Goal: Task Accomplishment & Management: Manage account settings

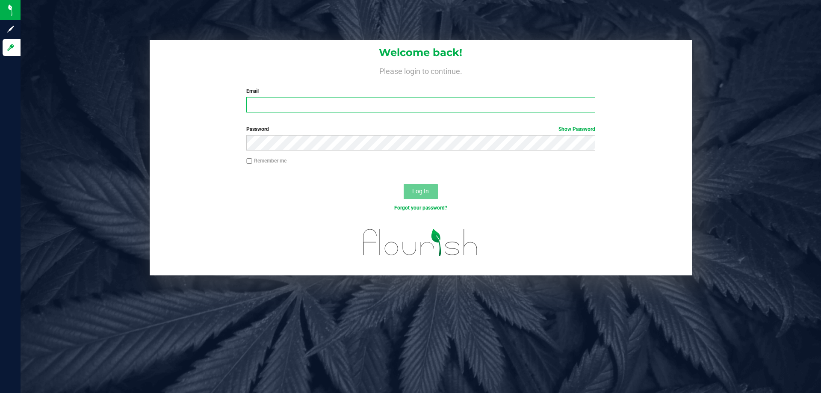
click at [469, 111] on input "Email" at bounding box center [420, 104] width 348 height 15
type input "[EMAIL_ADDRESS][DOMAIN_NAME]"
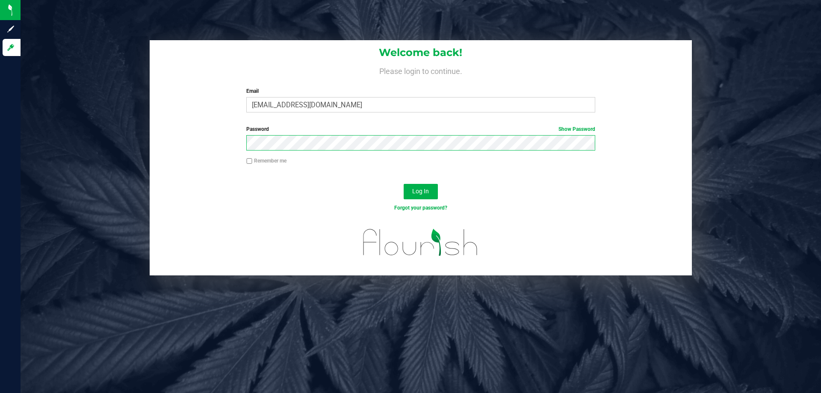
click at [403, 184] on button "Log In" at bounding box center [420, 191] width 34 height 15
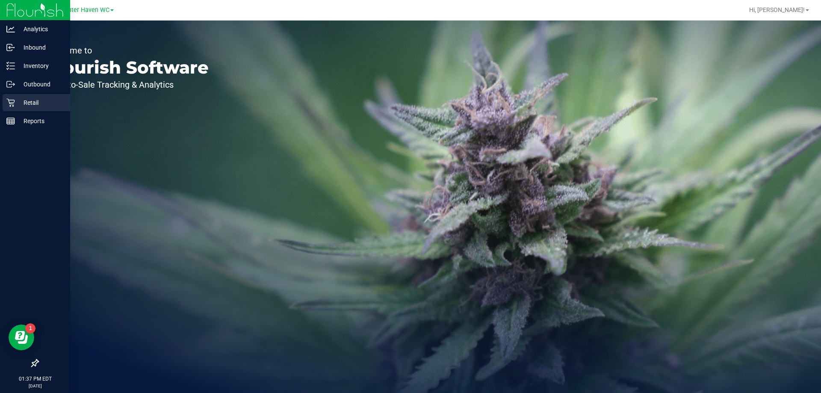
click at [34, 96] on div "Retail" at bounding box center [37, 102] width 68 height 17
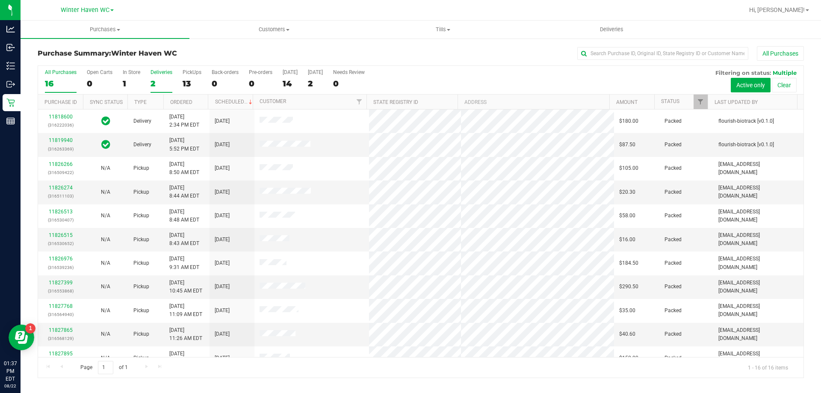
click at [152, 82] on div "2" at bounding box center [161, 84] width 22 height 10
click at [0, 0] on input "Deliveries 2" at bounding box center [0, 0] width 0 height 0
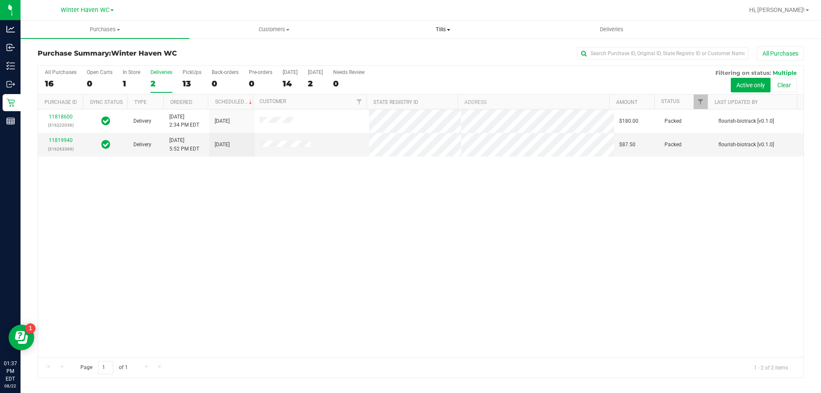
click at [433, 29] on span "Tills" at bounding box center [443, 30] width 168 height 8
click at [429, 47] on li "Manage tills" at bounding box center [442, 52] width 169 height 10
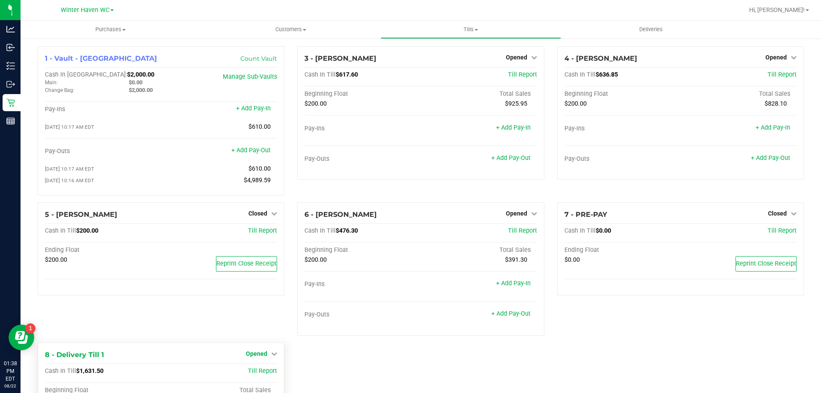
click at [253, 355] on span "Opened" at bounding box center [256, 353] width 21 height 7
click at [258, 374] on link "Close Till" at bounding box center [257, 371] width 23 height 7
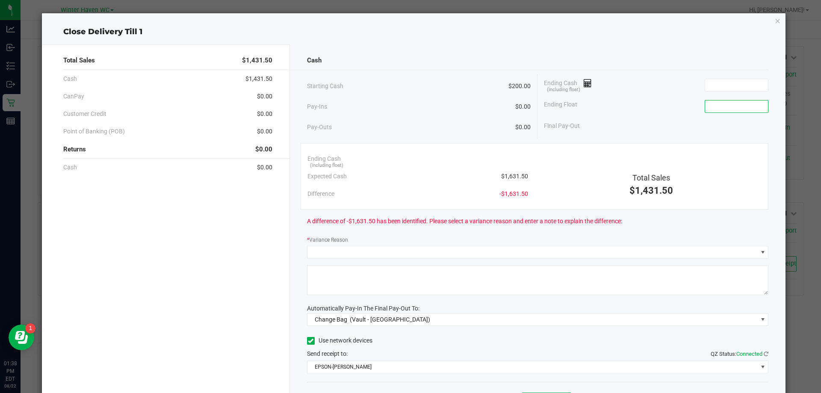
drag, startPoint x: 730, startPoint y: 106, endPoint x: 743, endPoint y: 98, distance: 15.2
click at [730, 107] on input at bounding box center [736, 106] width 63 height 12
type input "$200.00"
click at [739, 85] on input at bounding box center [736, 85] width 63 height 12
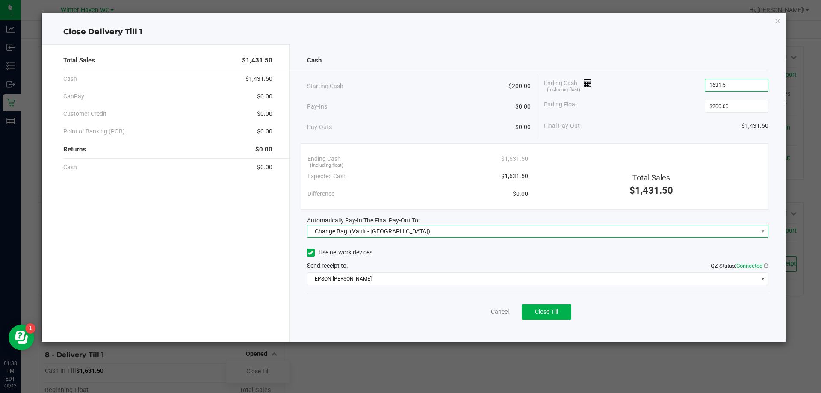
type input "$1,631.50"
click at [479, 233] on span "Change Bag (Vault - [GEOGRAPHIC_DATA])" at bounding box center [532, 231] width 450 height 12
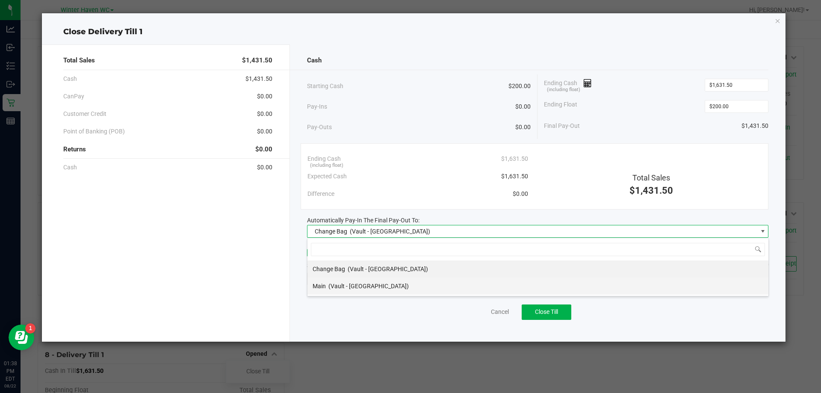
scroll to position [13, 461]
click at [323, 285] on span "Main" at bounding box center [318, 285] width 13 height 7
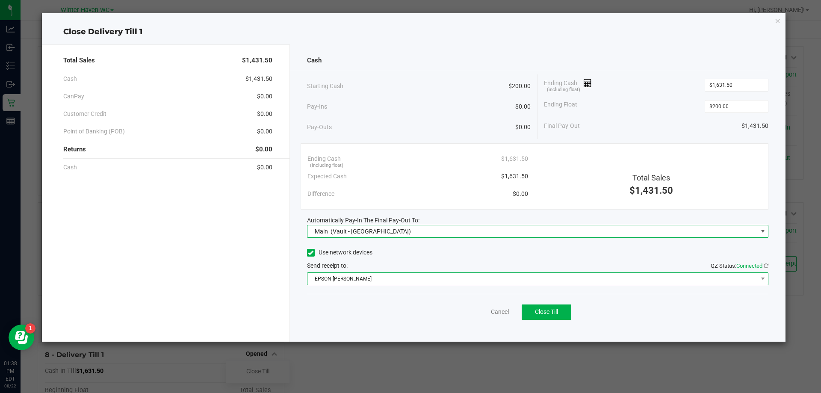
click at [374, 273] on span "EPSON-[PERSON_NAME]" at bounding box center [532, 279] width 450 height 12
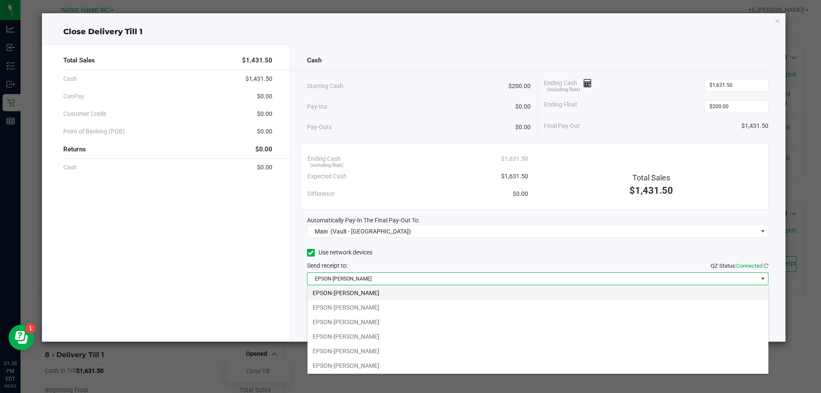
scroll to position [45, 0]
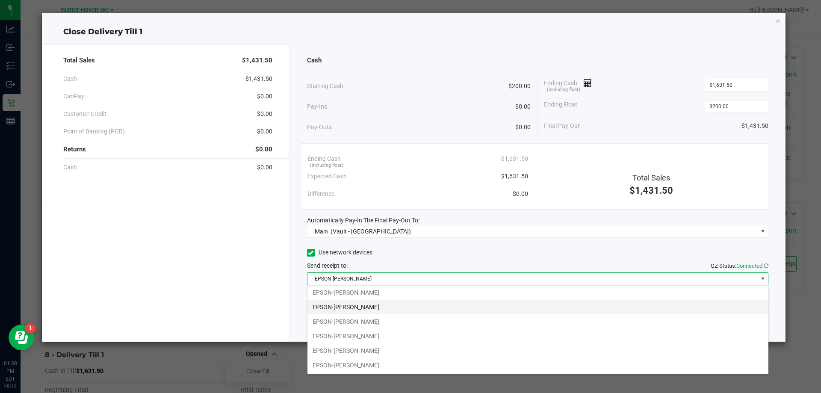
click at [391, 306] on li "EPSON-[PERSON_NAME]" at bounding box center [537, 307] width 461 height 15
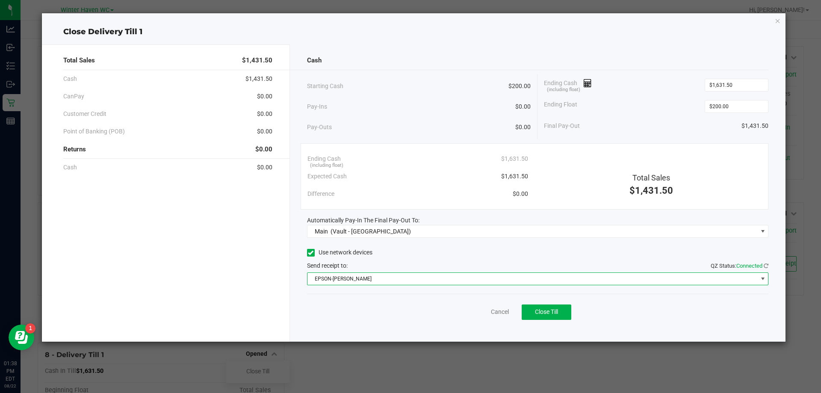
click at [416, 260] on div "Use network devices Send receipt to: QZ Status: Connected EPSON-[PERSON_NAME]" at bounding box center [538, 265] width 462 height 39
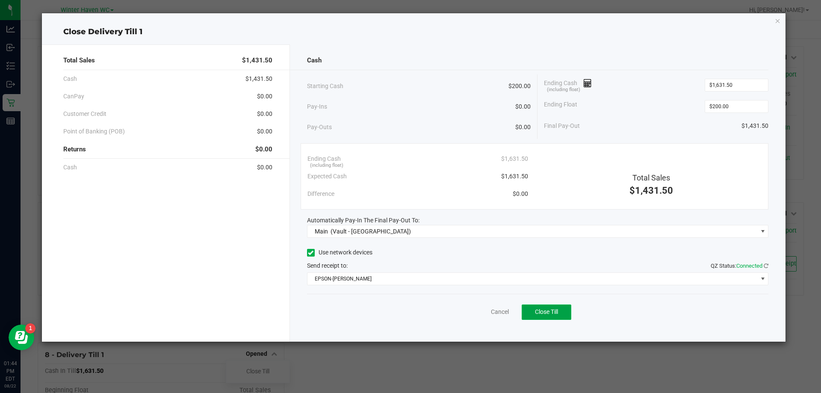
click at [558, 315] on span "Close Till" at bounding box center [546, 311] width 23 height 7
